Goal: Obtain resource: Download file/media

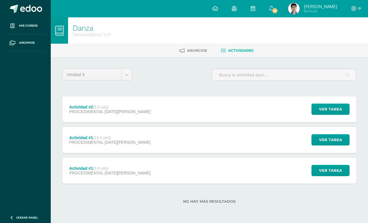
click at [20, 11] on span at bounding box center [31, 9] width 22 height 9
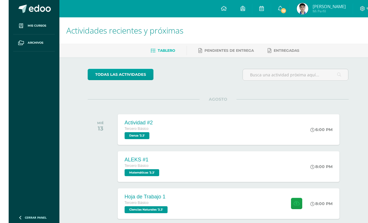
scroll to position [6, 0]
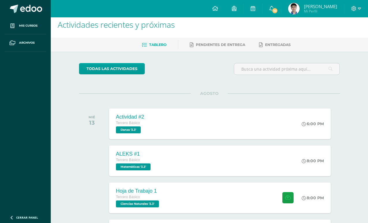
click at [252, 197] on div "Hoja de Trabajo 1 Tercero Básico Ciencias Naturales '3.3' 8:00 PM Hoja de Traba…" at bounding box center [220, 197] width 222 height 31
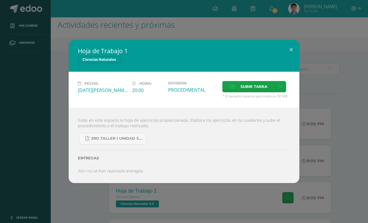
click at [141, 144] on link "3ro Taller 1 unidad 3.pdf" at bounding box center [112, 138] width 67 height 11
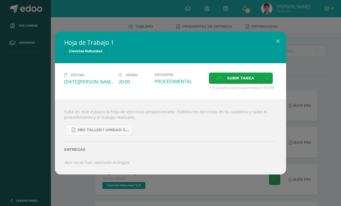
click at [274, 33] on button at bounding box center [277, 41] width 16 height 20
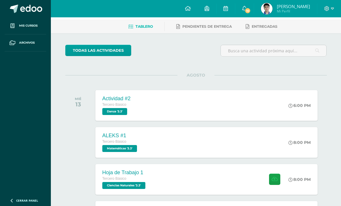
click at [250, 10] on span "10" at bounding box center [247, 11] width 6 height 6
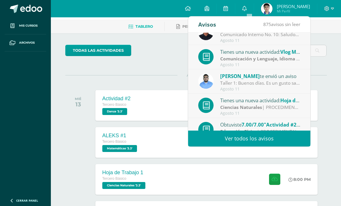
scroll to position [12, 0]
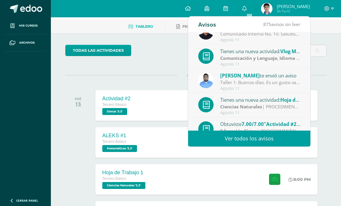
click at [291, 58] on strong "Comunicación y Lenguaje, Idioma Extranjero" at bounding box center [270, 58] width 100 height 6
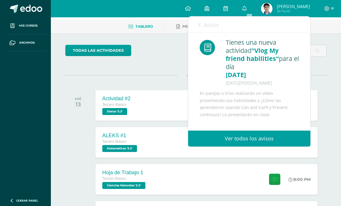
click at [199, 27] on icon at bounding box center [199, 25] width 2 height 5
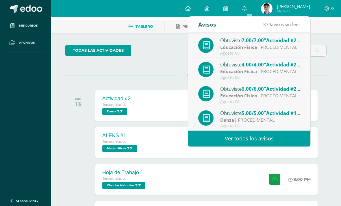
scroll to position [96, 0]
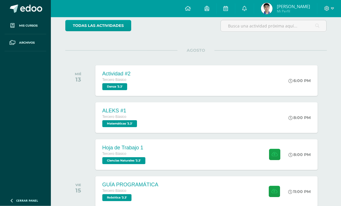
scroll to position [0, 0]
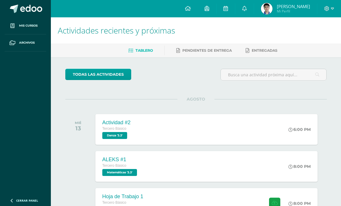
click at [19, 20] on link "Mis cursos" at bounding box center [26, 25] width 42 height 17
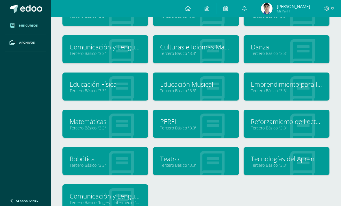
scroll to position [58, 0]
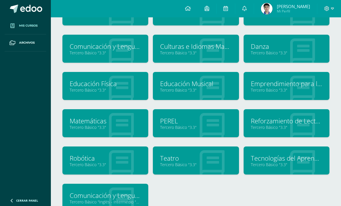
click at [225, 158] on link "Teatro" at bounding box center [195, 158] width 71 height 9
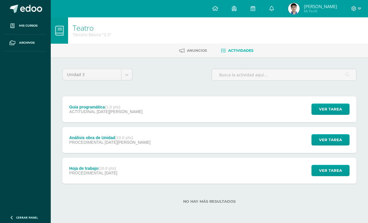
click at [186, 141] on div "Análisis obra de Unidad (10.0 pts) PROCEDIMENTAL [DATE][PERSON_NAME] Ver tarea …" at bounding box center [209, 140] width 294 height 26
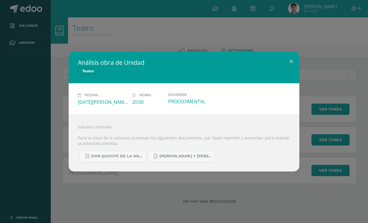
click at [105, 156] on span "Don quijote de la Mancha.pdf" at bounding box center [117, 156] width 52 height 5
click at [186, 155] on span "[PERSON_NAME] y [PERSON_NAME].pdf" at bounding box center [186, 156] width 52 height 5
